Goal: Task Accomplishment & Management: Manage account settings

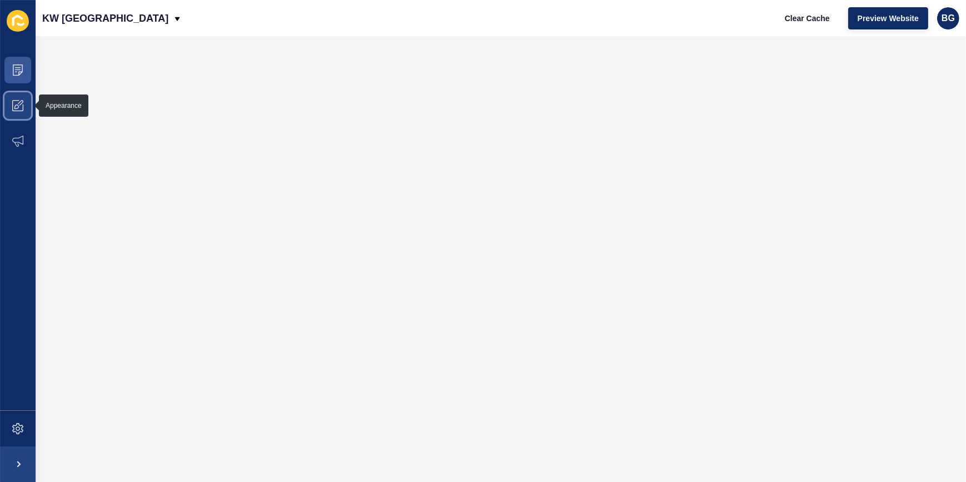
click at [18, 104] on icon at bounding box center [17, 105] width 11 height 11
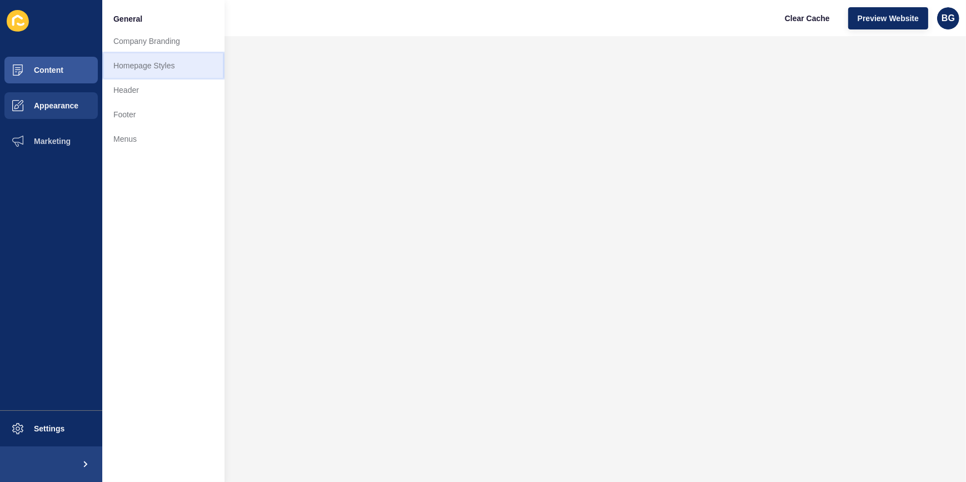
click at [138, 58] on link "Homepage Styles" at bounding box center [163, 65] width 122 height 24
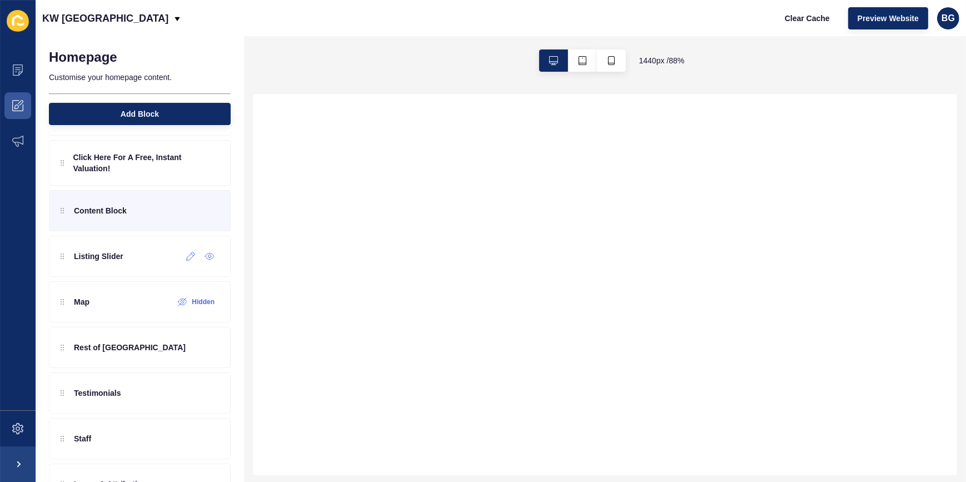
scroll to position [50, 0]
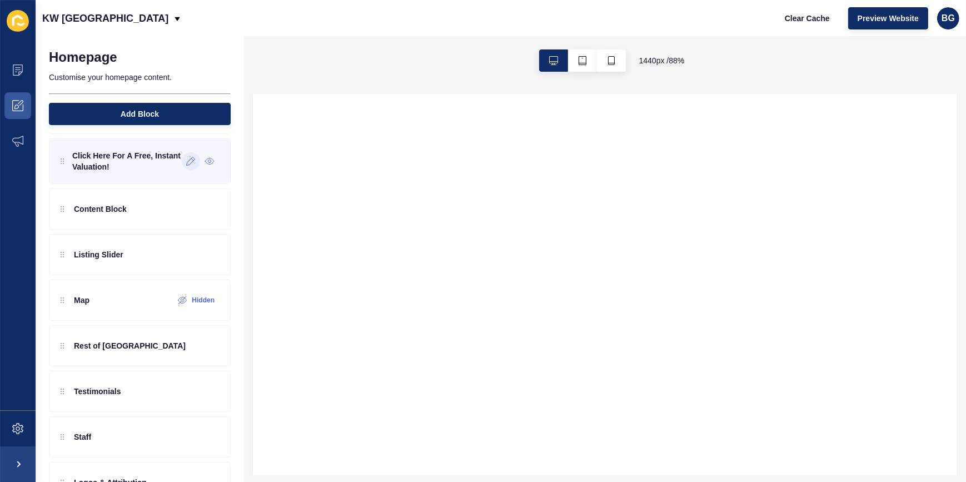
select select
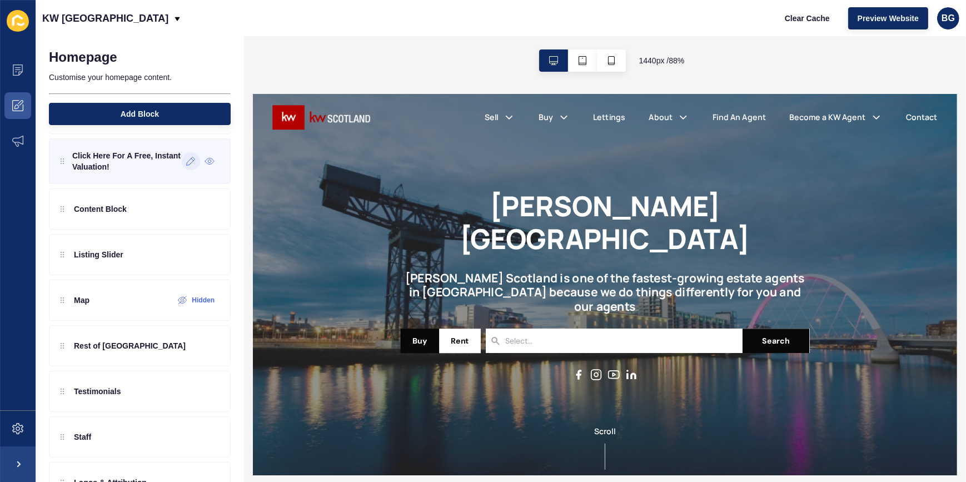
click at [188, 163] on icon at bounding box center [190, 161] width 9 height 9
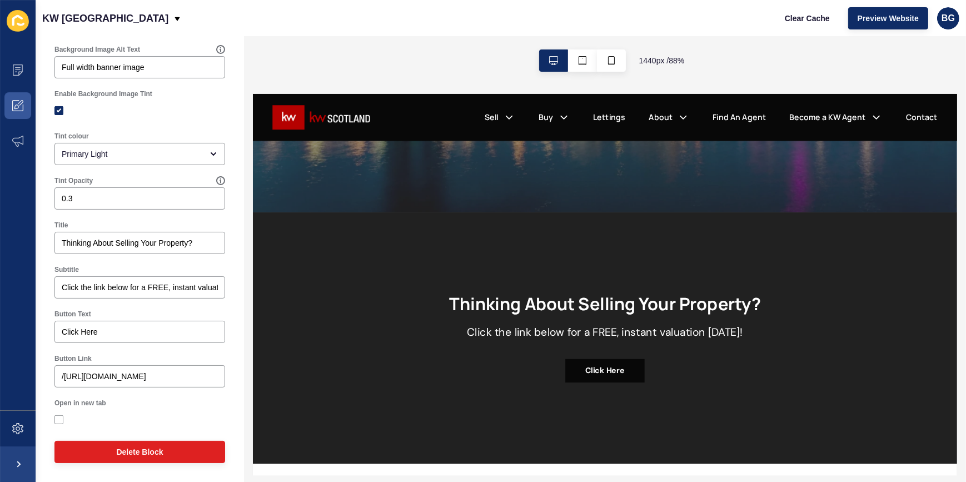
scroll to position [303, 0]
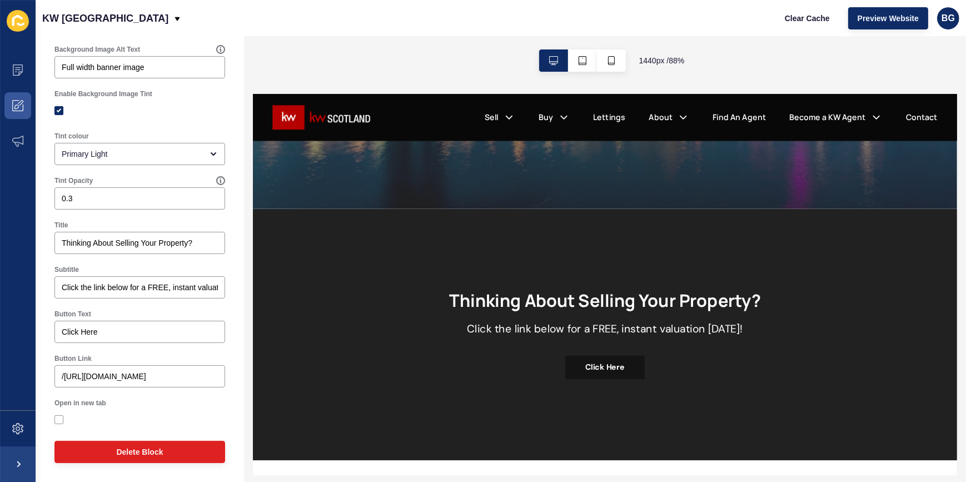
click at [636, 405] on link "Click Here" at bounding box center [652, 404] width 90 height 27
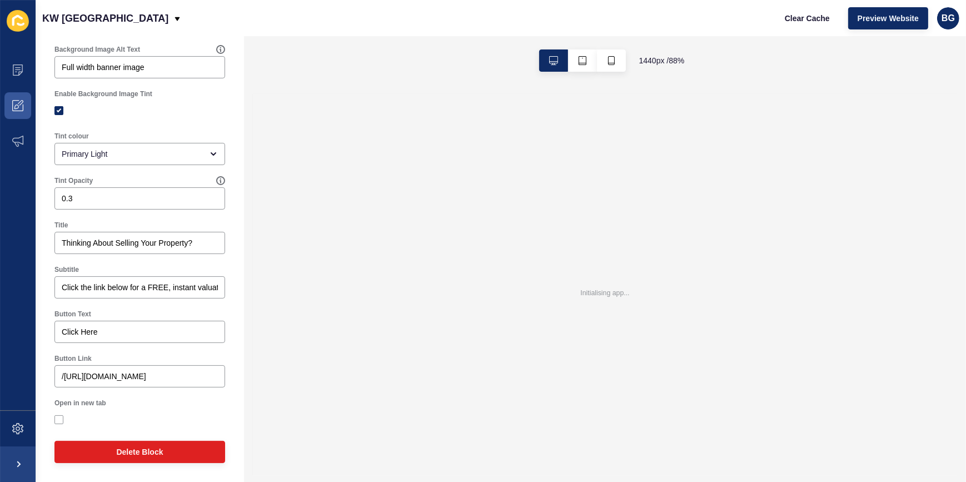
scroll to position [0, 0]
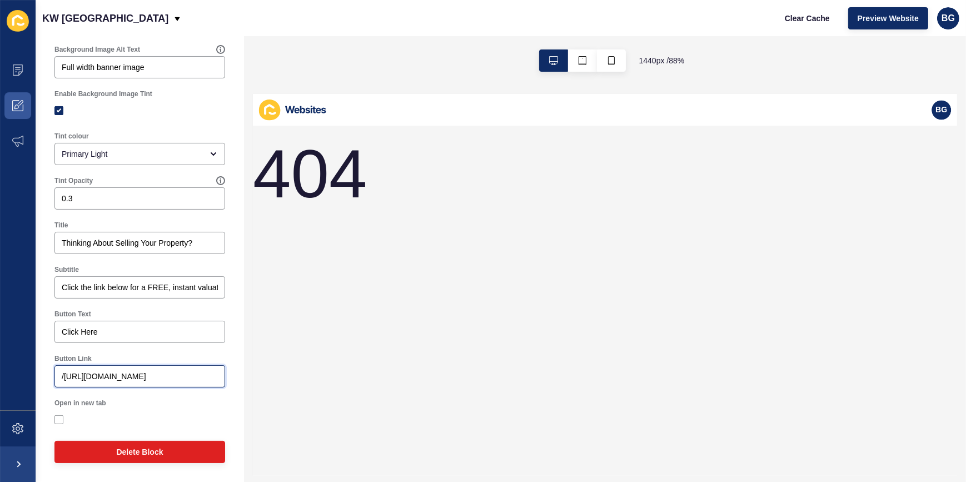
click at [109, 382] on input "/[URL][DOMAIN_NAME]" at bounding box center [140, 376] width 156 height 11
drag, startPoint x: 56, startPoint y: 376, endPoint x: 130, endPoint y: 376, distance: 74.5
click at [127, 376] on div "/[URL][DOMAIN_NAME]" at bounding box center [139, 376] width 171 height 22
drag, startPoint x: 202, startPoint y: 379, endPoint x: 54, endPoint y: 381, distance: 148.4
click at [79, 379] on input "/[URL][DOMAIN_NAME]" at bounding box center [140, 376] width 156 height 11
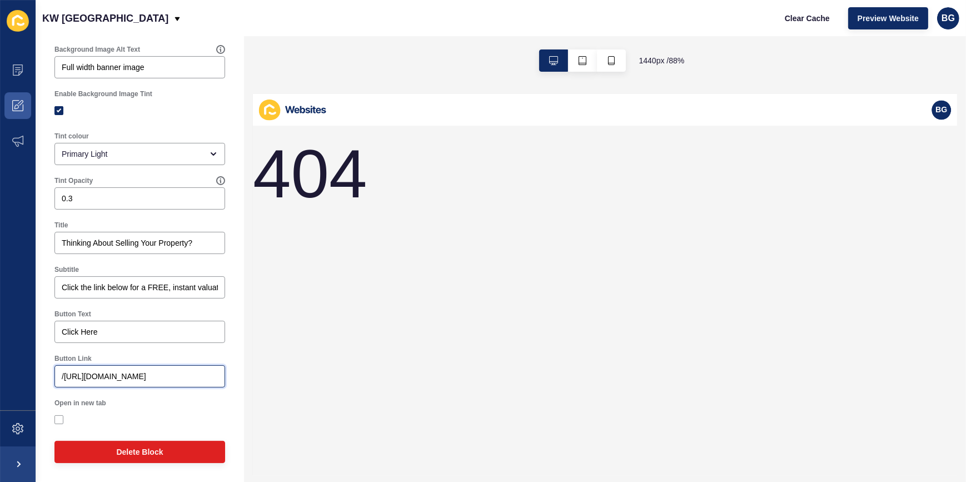
type input "/https5251"
drag, startPoint x: 185, startPoint y: 377, endPoint x: 28, endPoint y: 375, distance: 157.3
click at [35, 375] on div "Content Appearance Marketing Settings KW [GEOGRAPHIC_DATA] Clear Cache Preview …" at bounding box center [483, 241] width 966 height 482
paste input "[URL][DOMAIN_NAME]"
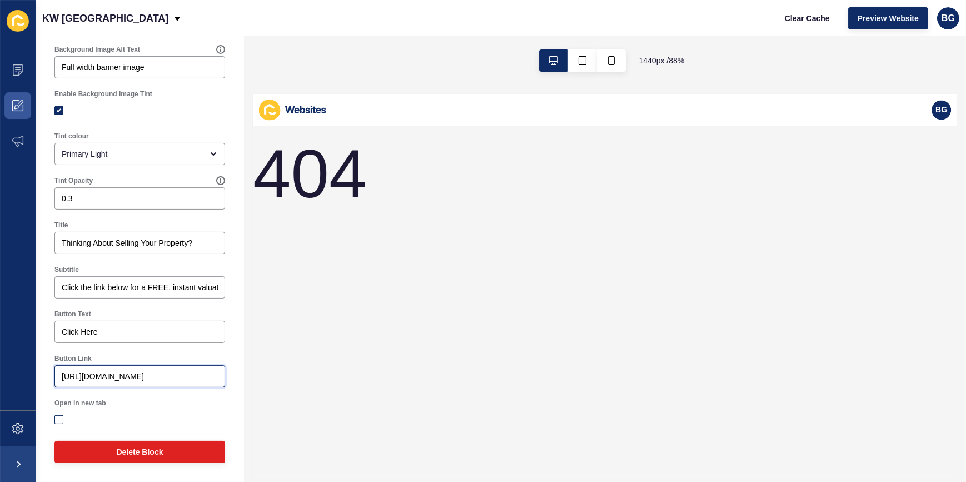
type input "[URL][DOMAIN_NAME]"
click at [58, 422] on label at bounding box center [58, 419] width 9 height 9
click at [58, 422] on input "Open in new tab" at bounding box center [60, 419] width 7 height 7
checkbox input "true"
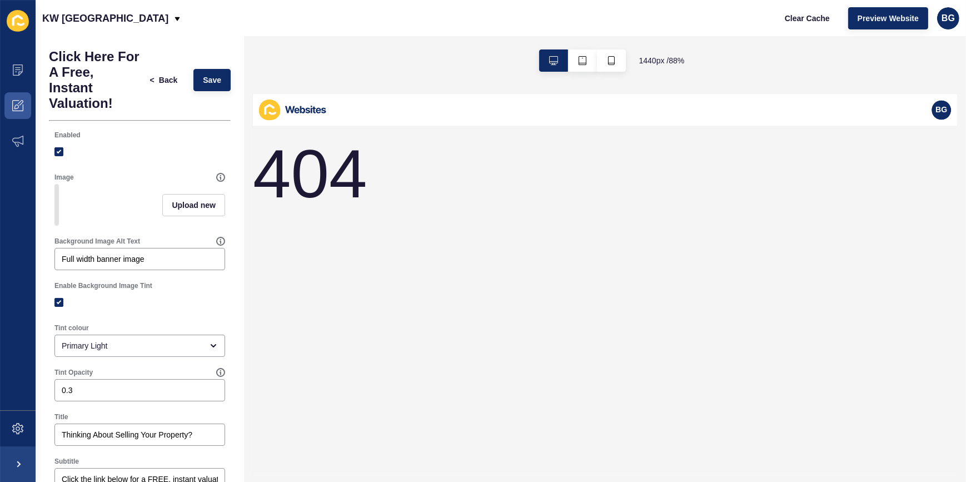
scroll to position [0, 0]
click at [62, 307] on label at bounding box center [58, 302] width 9 height 9
click at [62, 307] on input "Enable Background Image Tint" at bounding box center [60, 303] width 7 height 7
checkbox input "false"
click at [209, 86] on button "Save" at bounding box center [211, 80] width 37 height 22
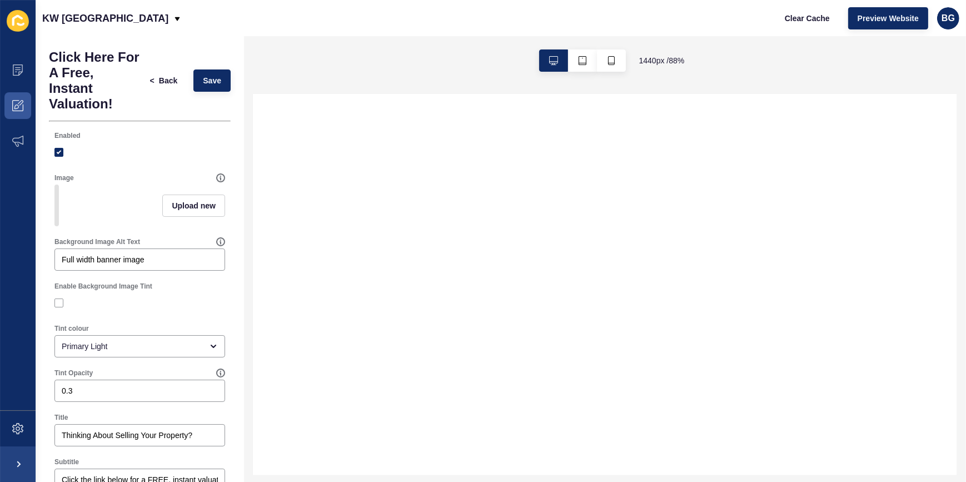
select select
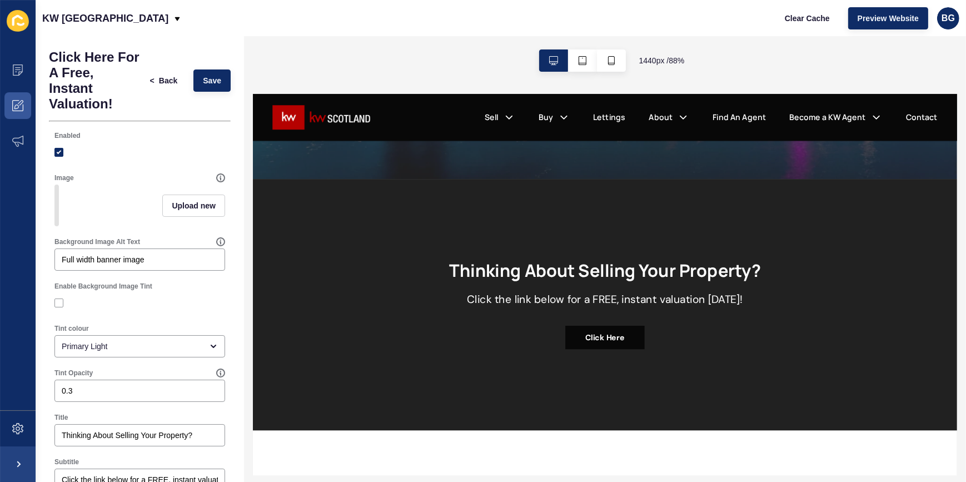
scroll to position [353, 0]
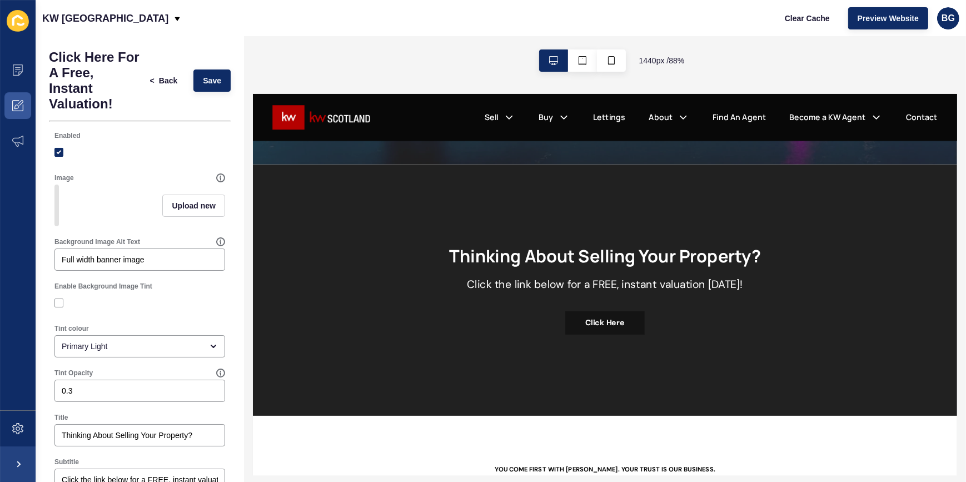
click at [651, 356] on link "Click Here" at bounding box center [652, 353] width 90 height 27
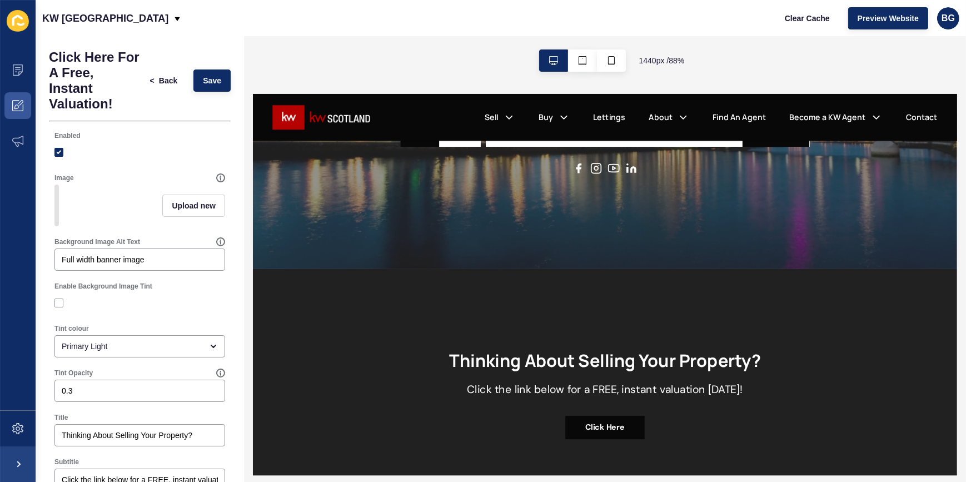
scroll to position [252, 0]
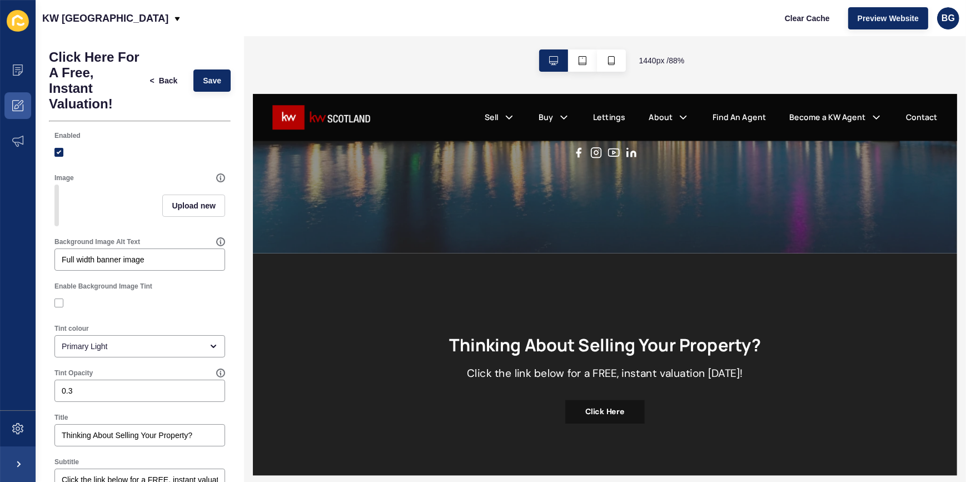
click at [646, 452] on link "Click Here" at bounding box center [652, 454] width 90 height 27
click at [25, 67] on span at bounding box center [18, 70] width 36 height 36
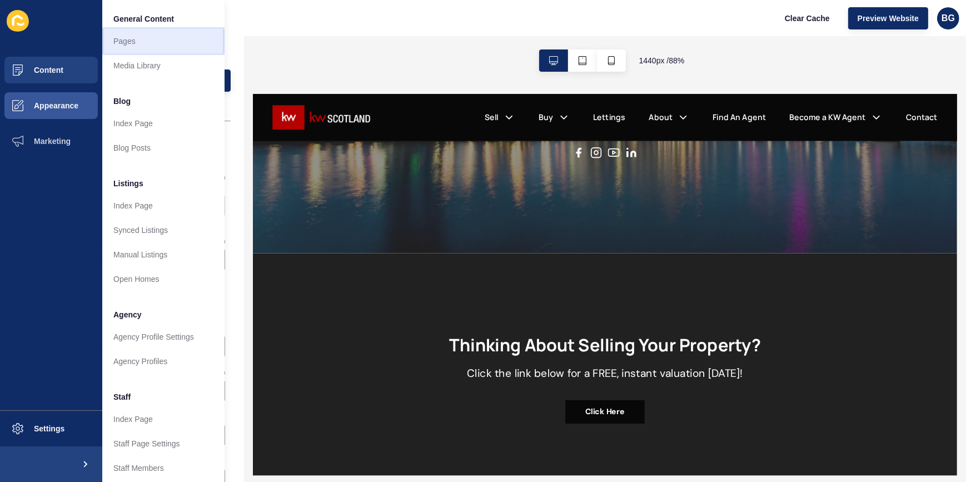
click at [155, 42] on link "Pages" at bounding box center [163, 41] width 122 height 24
